Goal: Information Seeking & Learning: Compare options

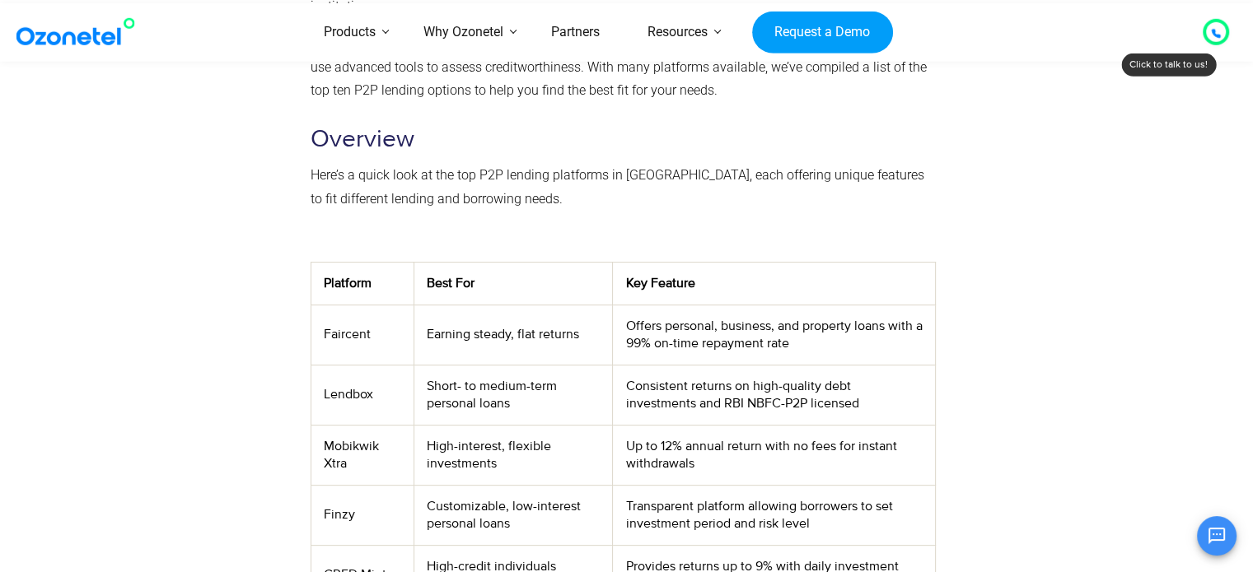
click at [343, 451] on td "Mobikwik Xtra" at bounding box center [361, 455] width 103 height 60
copy td "Mobikwik Xtra"
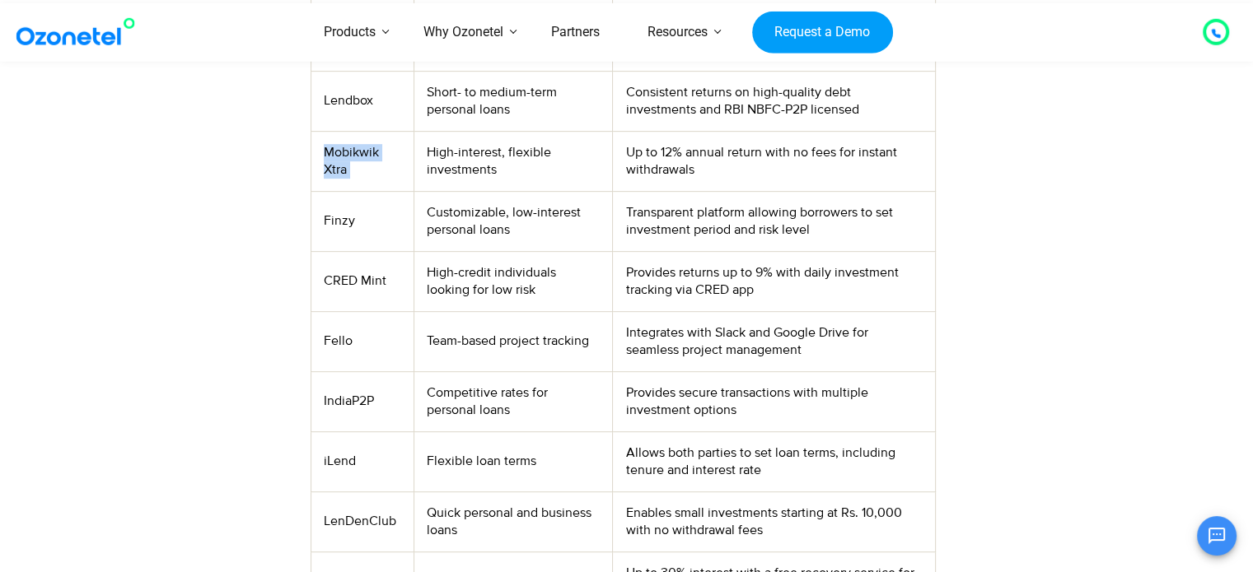
scroll to position [758, 0]
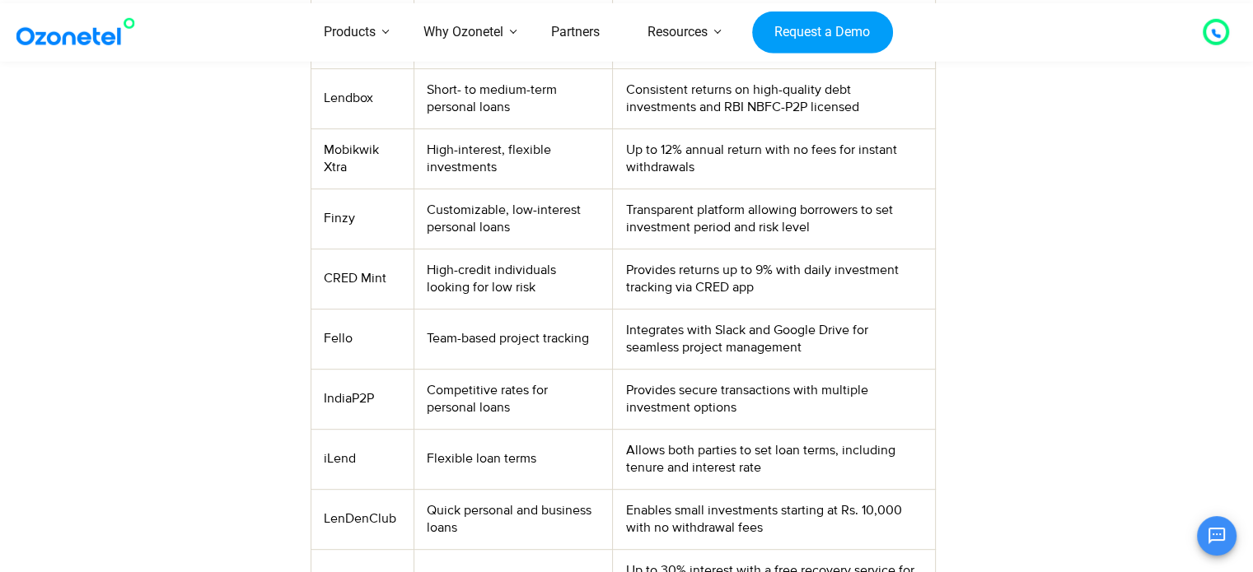
click at [334, 345] on td "Fello" at bounding box center [361, 339] width 103 height 60
copy td "Fello"
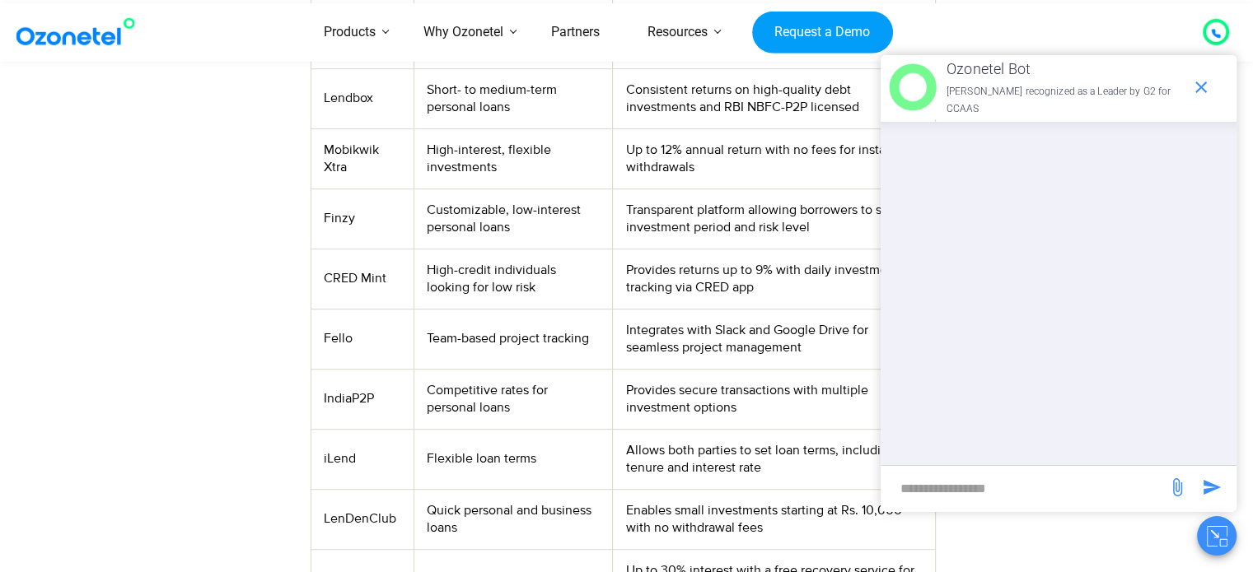
click at [369, 524] on td "LenDenClub" at bounding box center [361, 519] width 103 height 60
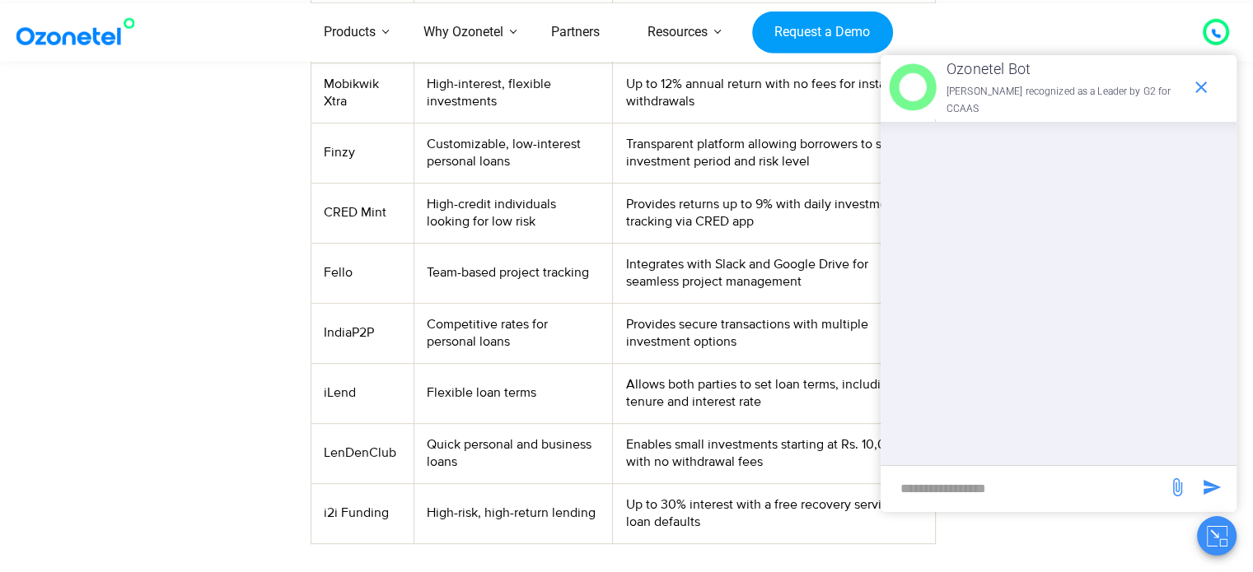
scroll to position [856, 0]
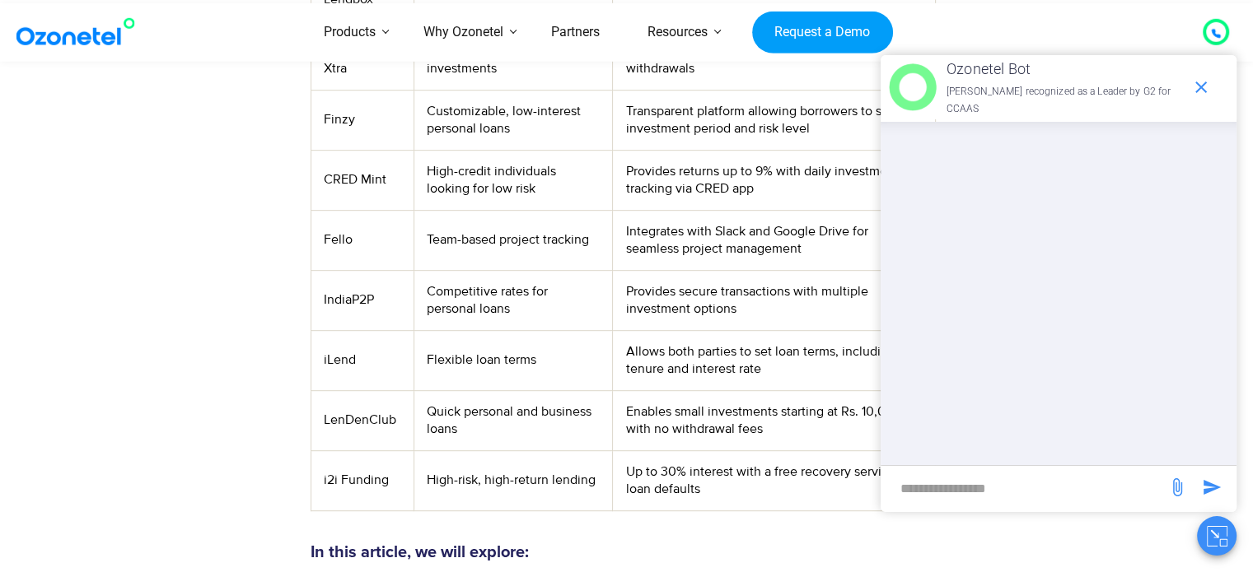
click at [359, 417] on td "LenDenClub" at bounding box center [361, 420] width 103 height 60
click at [379, 483] on td "i2i Funding" at bounding box center [361, 480] width 103 height 60
click at [243, 488] on div at bounding box center [211, 20] width 182 height 999
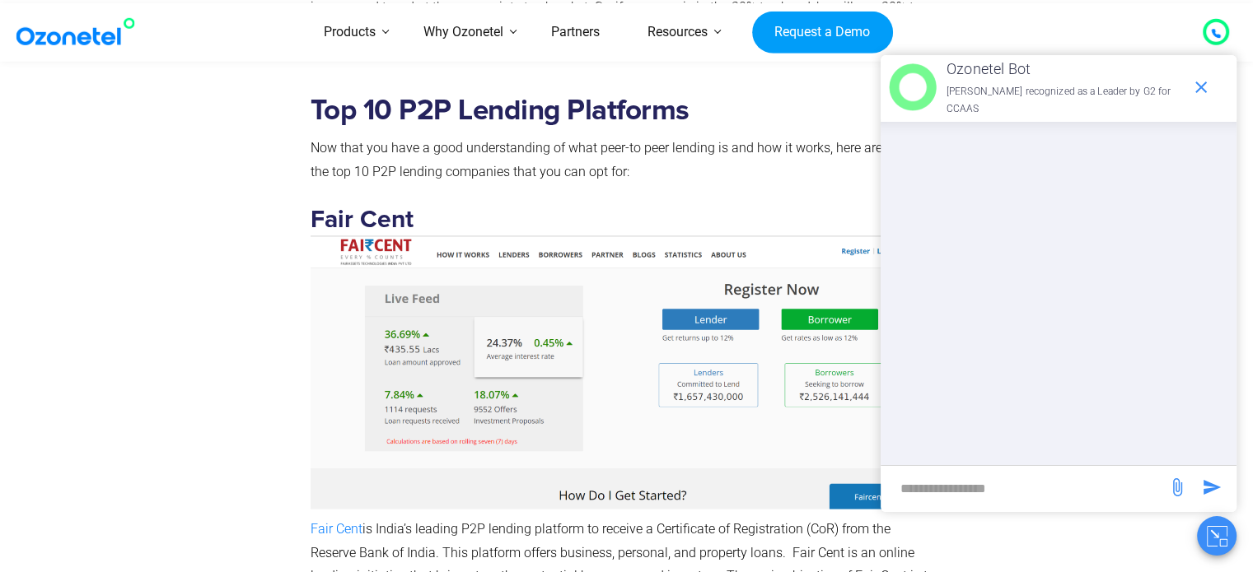
scroll to position [3064, 0]
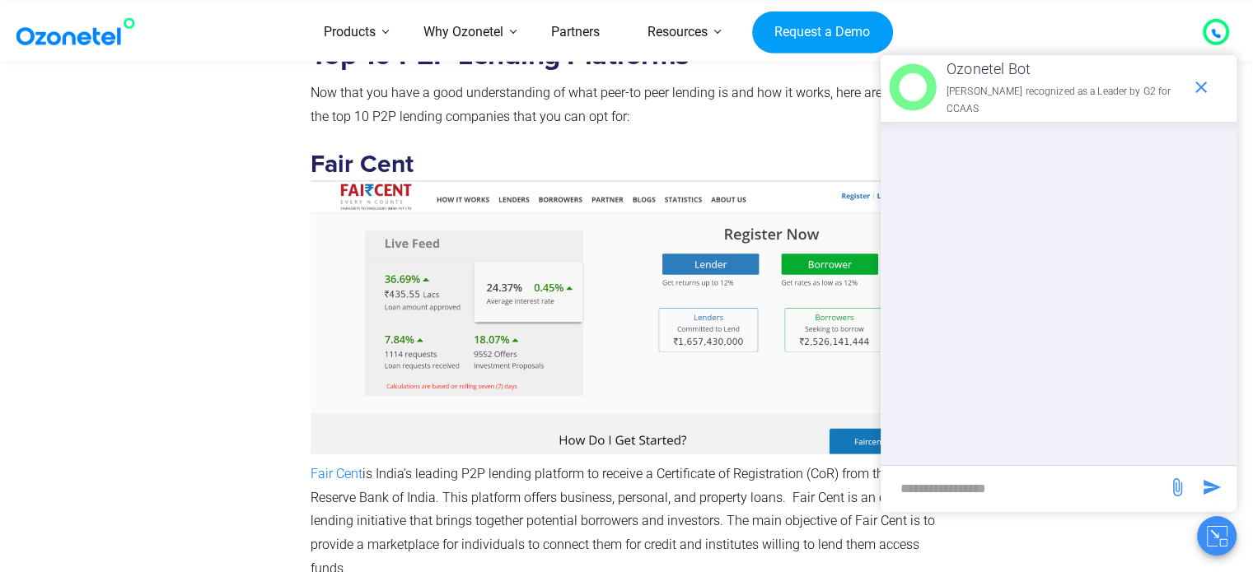
click at [361, 158] on strong "Fair Cent" at bounding box center [626, 240] width 633 height 176
